Goal: Task Accomplishment & Management: Manage account settings

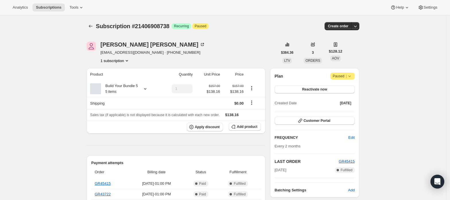
click at [94, 26] on icon "Subscriptions" at bounding box center [91, 26] width 6 height 6
click at [122, 63] on button "1 subscription" at bounding box center [115, 61] width 29 height 6
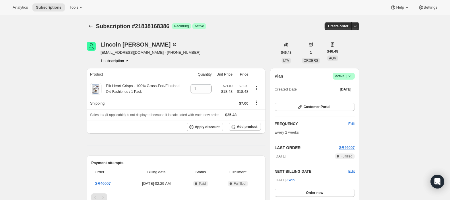
click at [347, 78] on span "Active |" at bounding box center [344, 76] width 18 height 6
click at [341, 97] on span "Cancel subscription" at bounding box center [346, 97] width 32 height 4
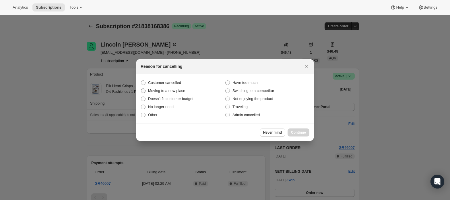
click at [177, 87] on label "Moving to a new place" at bounding box center [183, 91] width 84 height 8
click at [141, 88] on input "Moving to a new place" at bounding box center [141, 88] width 0 height 0
radio input "true"
click at [177, 84] on span "Customer cancelled" at bounding box center [164, 82] width 33 height 4
click at [141, 81] on input "Customer cancelled" at bounding box center [141, 80] width 0 height 0
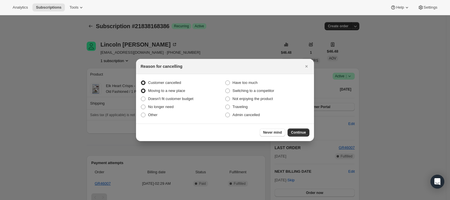
radio input "true"
radio input "false"
click at [304, 132] on span "Continue" at bounding box center [298, 132] width 15 height 5
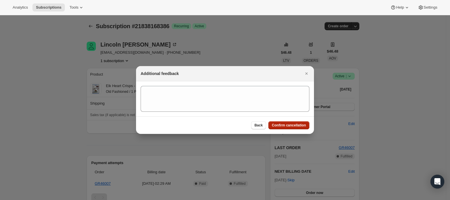
click at [293, 122] on button "Confirm cancellation" at bounding box center [289, 125] width 41 height 8
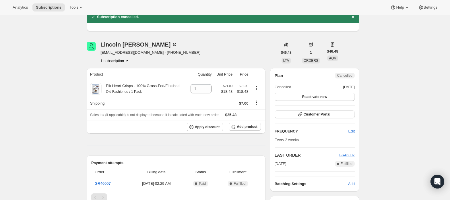
scroll to position [76, 0]
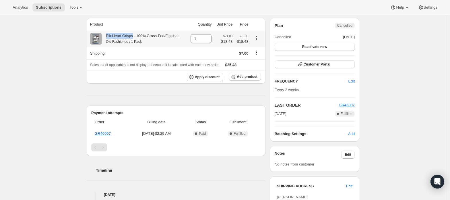
drag, startPoint x: 107, startPoint y: 36, endPoint x: 133, endPoint y: 36, distance: 26.4
click at [133, 36] on div "Elk Heart Crisps - 100% Grass-Fed/Finished Old Fashioned / 1 Pack" at bounding box center [141, 38] width 78 height 11
copy div "Elk Heart Crisps"
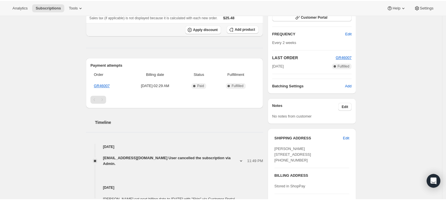
scroll to position [0, 0]
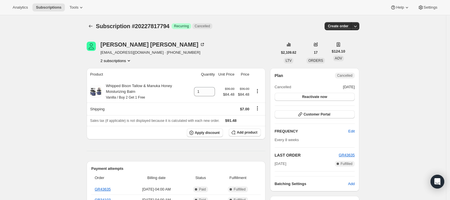
click at [119, 61] on button "2 subscriptions" at bounding box center [116, 61] width 31 height 6
click at [121, 77] on button "20227850562" at bounding box center [118, 80] width 43 height 9
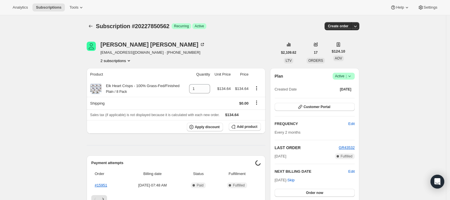
click at [123, 60] on button "2 subscriptions" at bounding box center [116, 61] width 31 height 6
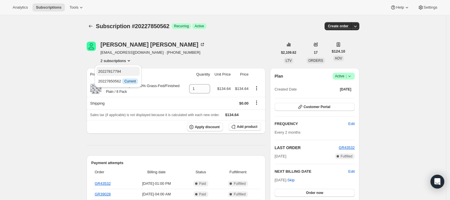
click at [125, 70] on span "20227817794" at bounding box center [118, 72] width 40 height 6
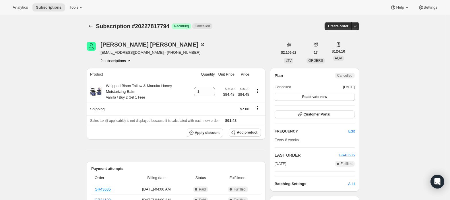
click at [124, 62] on button "2 subscriptions" at bounding box center [116, 61] width 31 height 6
click at [126, 78] on span "20227850562" at bounding box center [118, 81] width 40 height 6
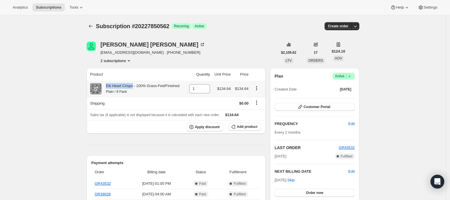
drag, startPoint x: 108, startPoint y: 85, endPoint x: 133, endPoint y: 87, distance: 24.5
click at [133, 87] on div "Elk Heart Crisps - 100% Grass-Fed/Finished Plain / 8 Pack" at bounding box center [141, 88] width 78 height 11
copy div "Elk Heart Crisps"
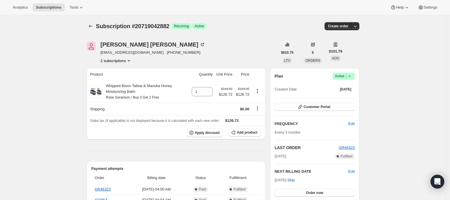
click at [129, 61] on icon "Product actions" at bounding box center [129, 61] width 6 height 6
click at [126, 70] on span "20719010114" at bounding box center [118, 72] width 40 height 6
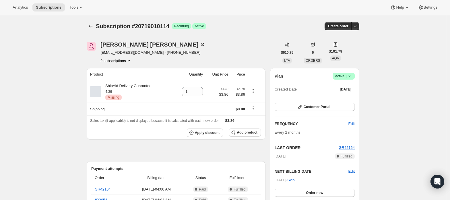
click at [127, 62] on button "2 subscriptions" at bounding box center [116, 61] width 31 height 6
click at [128, 76] on button "20719042882" at bounding box center [118, 80] width 43 height 9
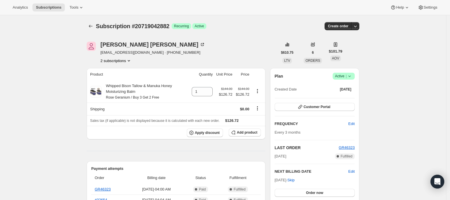
click at [128, 58] on icon "Product actions" at bounding box center [129, 61] width 6 height 6
click at [128, 67] on button "20719010114" at bounding box center [118, 71] width 43 height 9
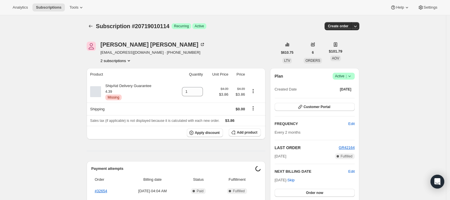
click at [121, 59] on button "2 subscriptions" at bounding box center [116, 61] width 31 height 6
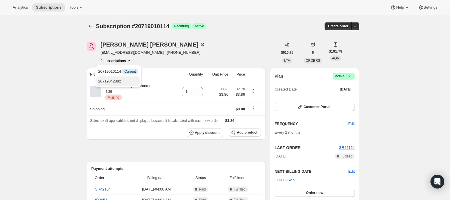
click at [125, 76] on button "20719042882" at bounding box center [118, 80] width 43 height 9
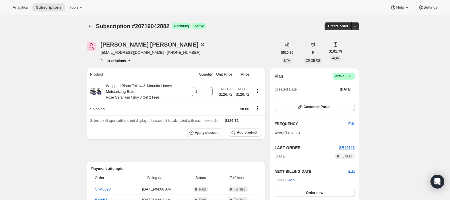
click at [342, 75] on span "Active |" at bounding box center [344, 76] width 18 height 6
click at [340, 96] on span "Cancel subscription" at bounding box center [346, 97] width 32 height 4
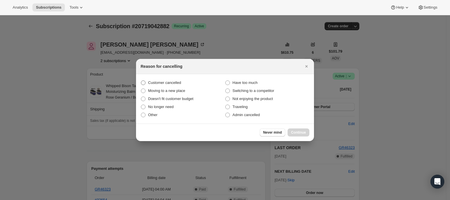
click at [172, 82] on span "Customer cancelled" at bounding box center [164, 82] width 33 height 4
click at [141, 81] on input "Customer cancelled" at bounding box center [141, 80] width 0 height 0
radio input "true"
click at [296, 129] on button "Continue" at bounding box center [299, 132] width 22 height 8
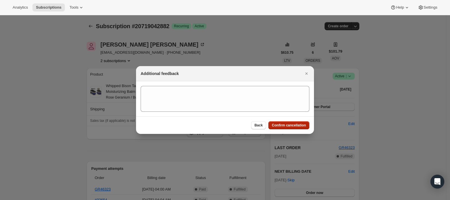
click at [294, 124] on span "Confirm cancellation" at bounding box center [289, 125] width 34 height 5
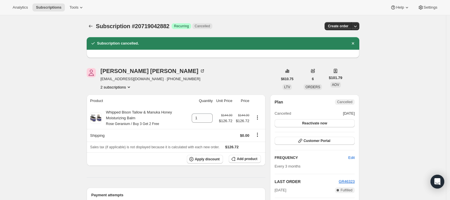
click at [128, 86] on icon "Product actions" at bounding box center [129, 87] width 6 height 6
click at [128, 95] on span "20719010114" at bounding box center [118, 98] width 40 height 6
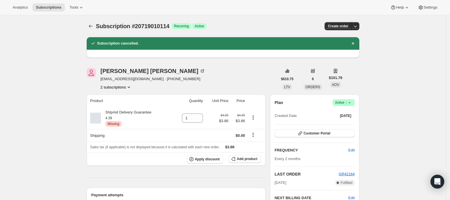
click at [346, 101] on span "Active |" at bounding box center [344, 103] width 18 height 6
click at [340, 126] on span "Cancel subscription" at bounding box center [346, 124] width 32 height 6
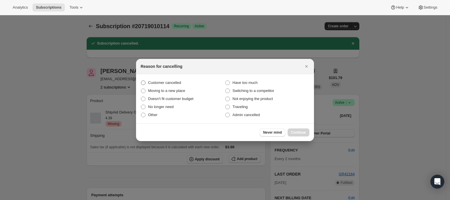
click at [167, 80] on span "Customer cancelled" at bounding box center [164, 83] width 33 height 6
click at [141, 80] on input "Customer cancelled" at bounding box center [141, 80] width 0 height 0
radio input "true"
click at [292, 130] on button "Continue" at bounding box center [299, 132] width 22 height 8
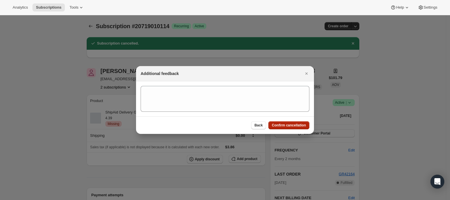
click at [292, 122] on button "Confirm cancellation" at bounding box center [289, 125] width 41 height 8
